Goal: Task Accomplishment & Management: Use online tool/utility

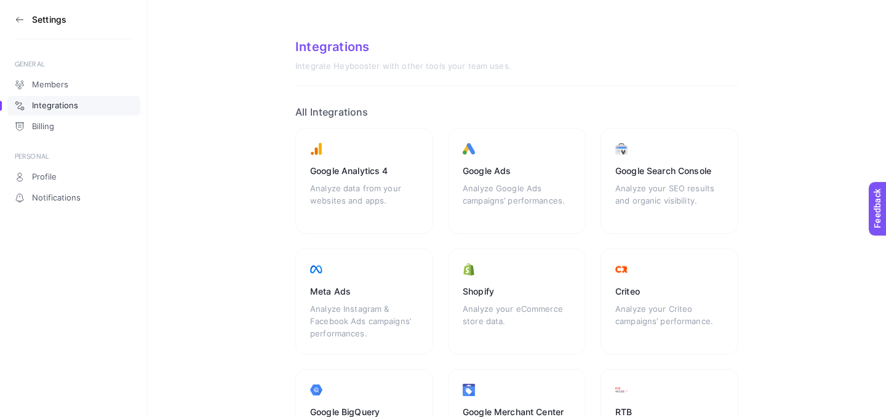
click at [16, 16] on icon at bounding box center [20, 20] width 10 height 10
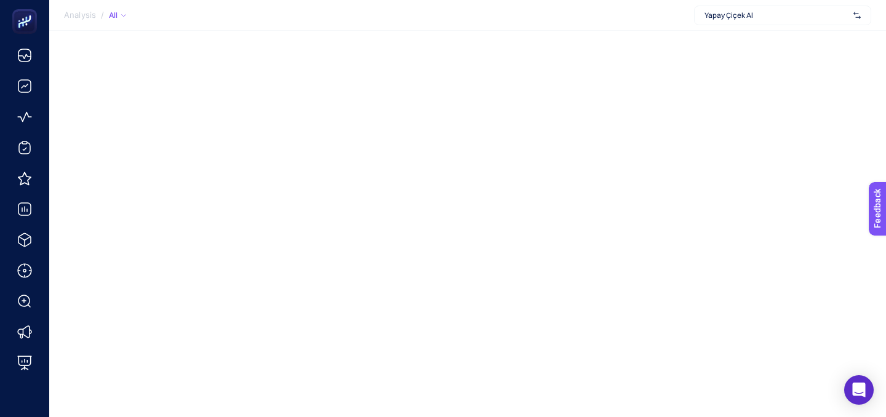
click at [85, 20] on span "Analysis" at bounding box center [80, 15] width 32 height 10
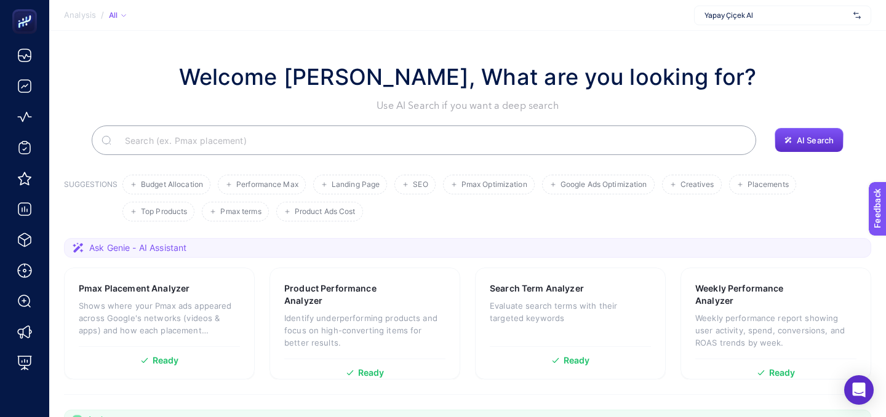
click at [84, 19] on span "Analysis" at bounding box center [80, 15] width 32 height 10
click at [81, 16] on span "Analysis" at bounding box center [80, 15] width 32 height 10
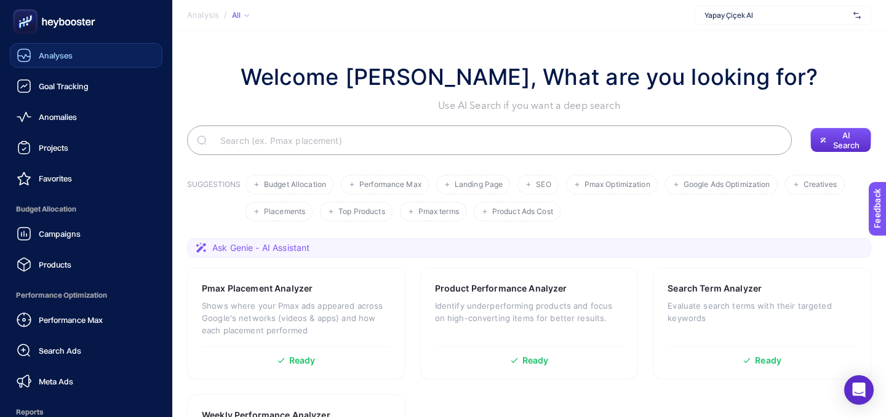
click at [23, 58] on icon at bounding box center [24, 57] width 12 height 4
click at [44, 26] on icon at bounding box center [54, 21] width 89 height 25
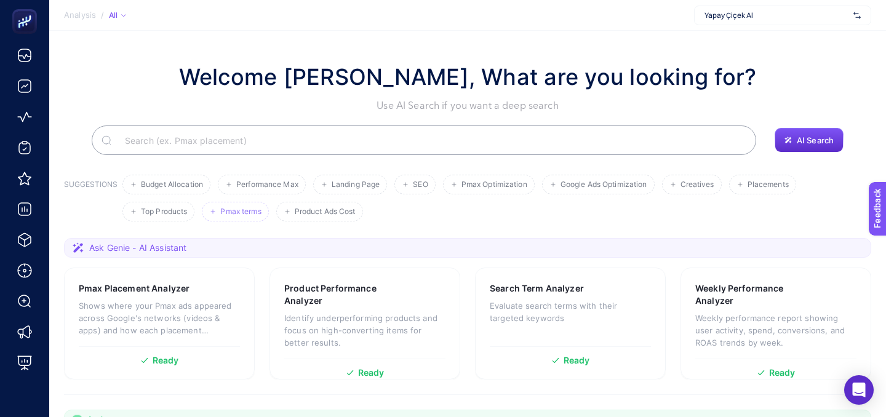
scroll to position [20, 0]
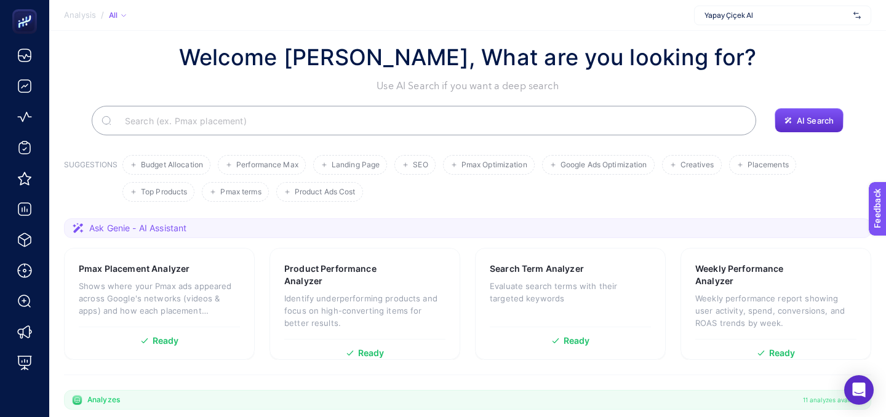
click at [811, 9] on div "Yapay Çiçek Al" at bounding box center [782, 16] width 177 height 20
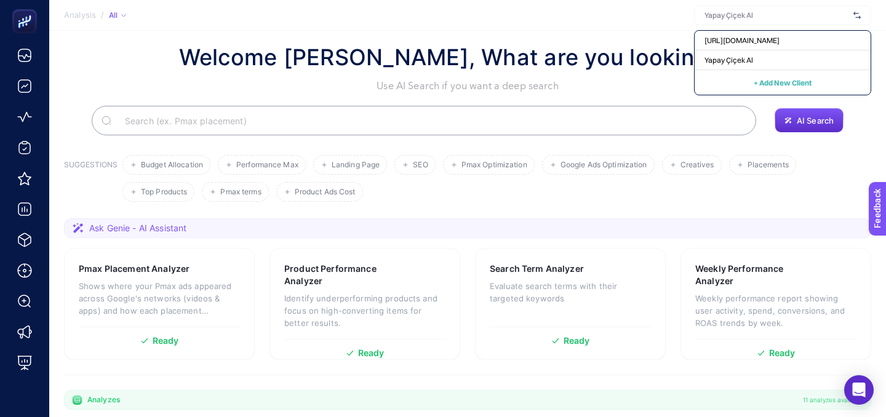
click at [770, 82] on span "+ Add New Client" at bounding box center [783, 82] width 58 height 9
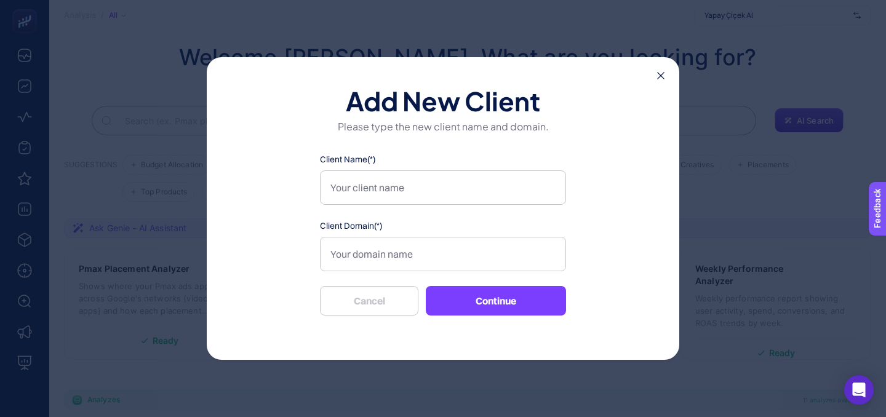
click at [658, 72] on icon at bounding box center [660, 75] width 7 height 7
